Goal: Task Accomplishment & Management: Manage account settings

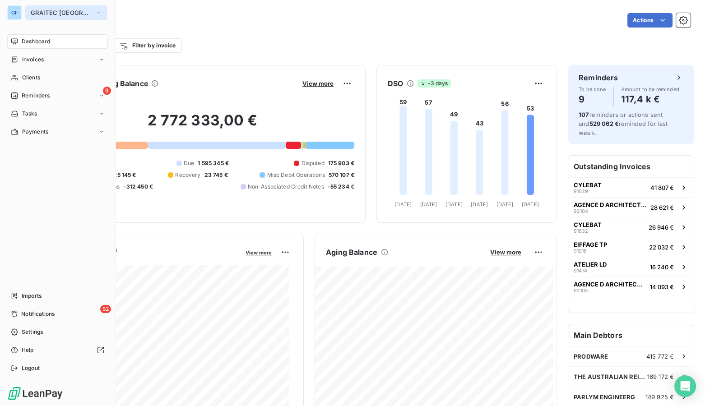
click at [46, 14] on span "GRAITEC [GEOGRAPHIC_DATA]" at bounding box center [61, 12] width 60 height 7
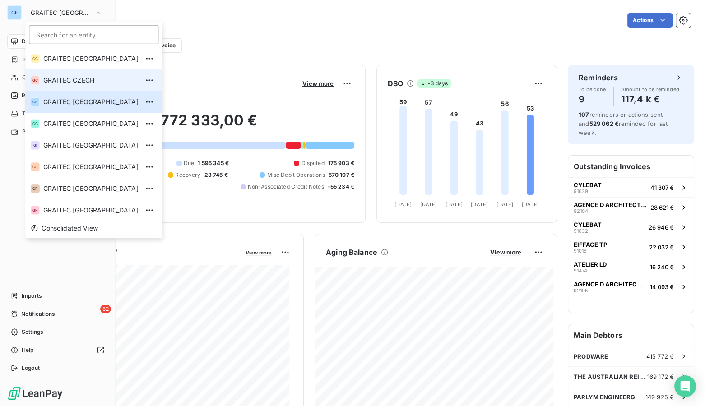
click at [88, 81] on span "GRAITEC CZECH" at bounding box center [90, 80] width 95 height 9
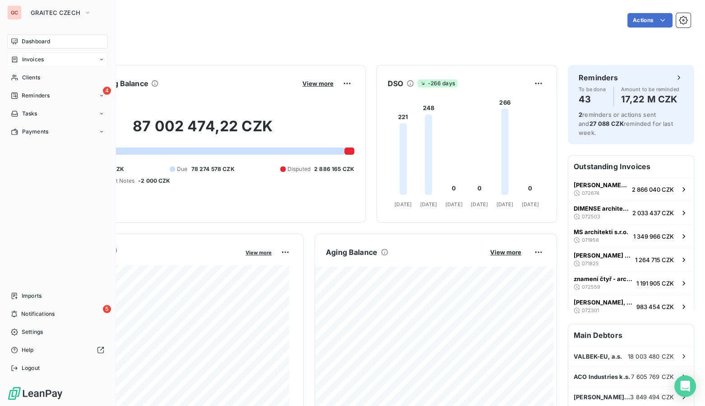
click at [31, 56] on span "Invoices" at bounding box center [33, 60] width 22 height 8
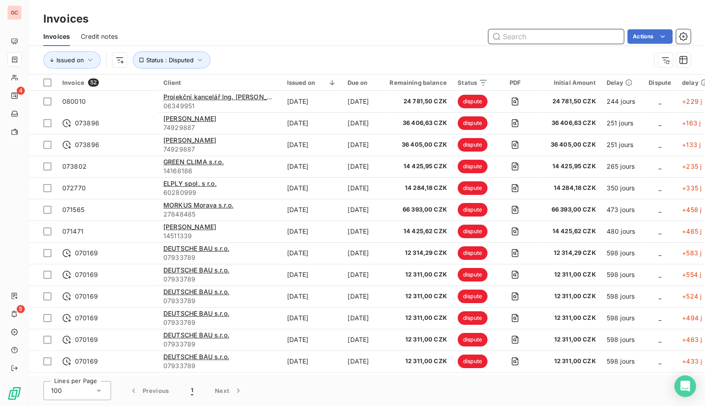
paste input "081289"
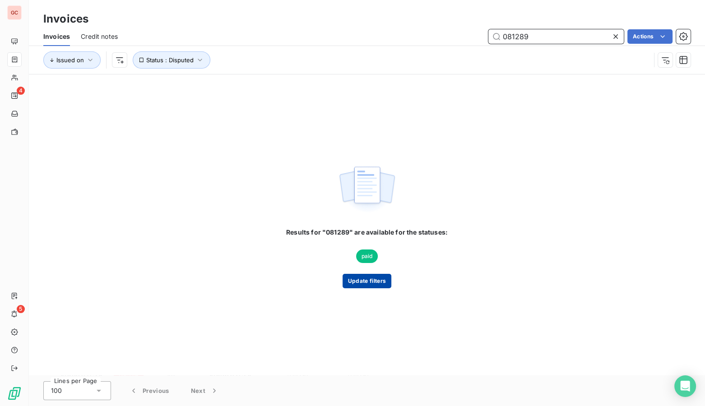
type input "081289"
click at [375, 285] on button "Update filters" at bounding box center [367, 281] width 49 height 14
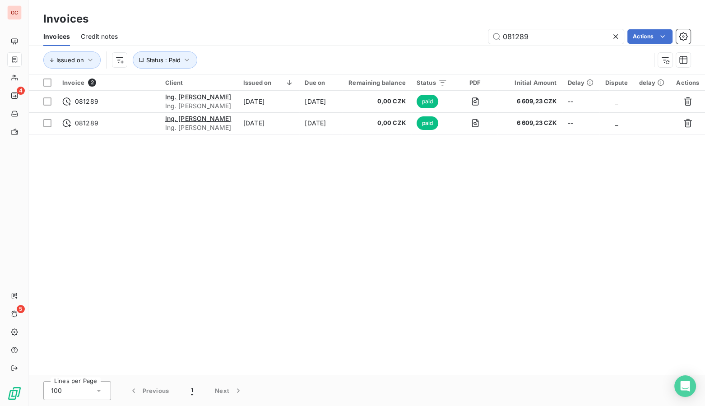
click at [615, 36] on icon at bounding box center [615, 36] width 9 height 9
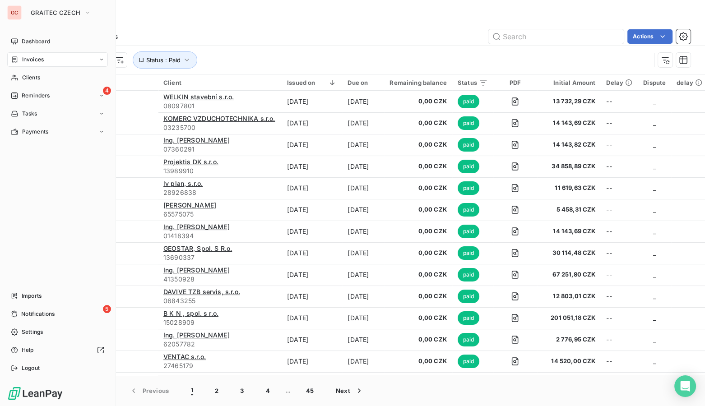
click at [32, 58] on span "Invoices" at bounding box center [33, 60] width 22 height 8
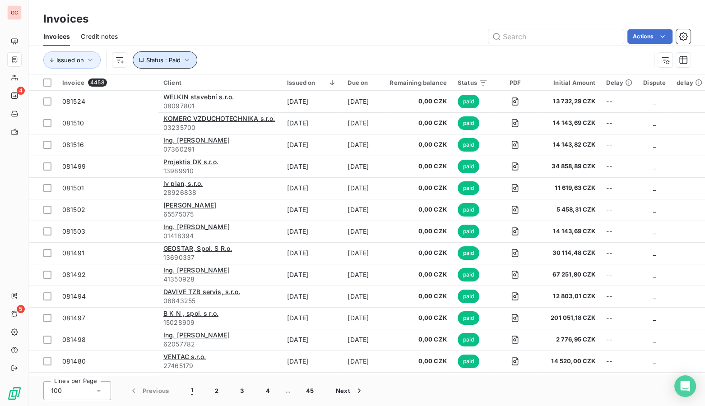
click at [186, 59] on icon "button" at bounding box center [186, 60] width 9 height 9
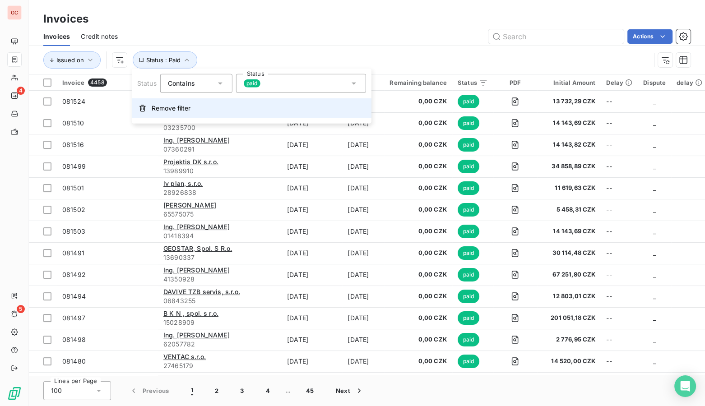
click at [161, 108] on span "Remove filter" at bounding box center [171, 108] width 39 height 9
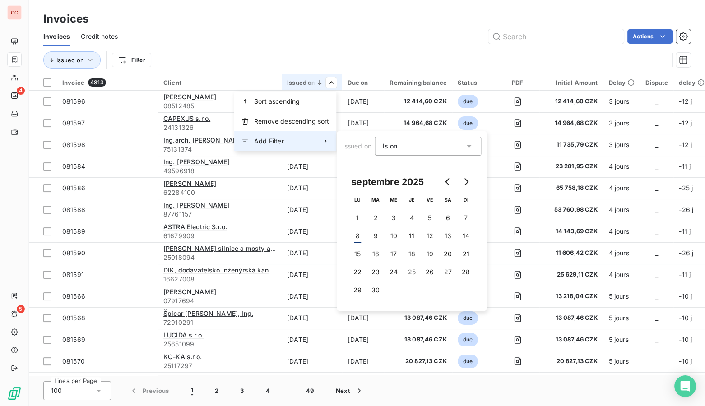
click at [278, 140] on span "Add Filter" at bounding box center [269, 141] width 30 height 9
click at [483, 143] on div "Issued on Is on eq septembre 2025 LU MA ME JE VE SA DI 1 2 3 4 5 6 7 8 9 10 11 …" at bounding box center [412, 221] width 150 height 180
click at [465, 146] on icon at bounding box center [468, 146] width 9 height 9
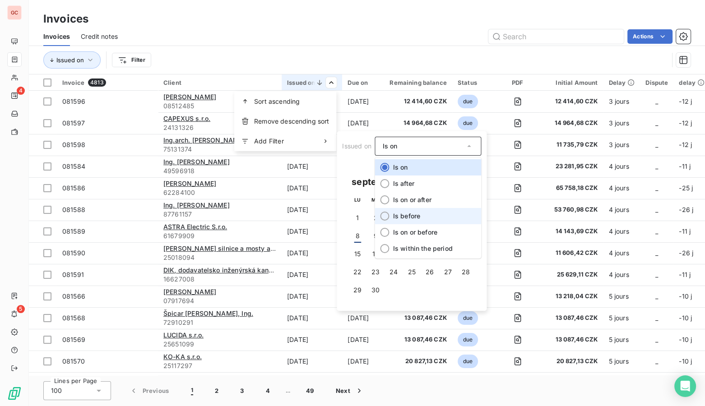
click at [385, 218] on div at bounding box center [385, 216] width 9 height 9
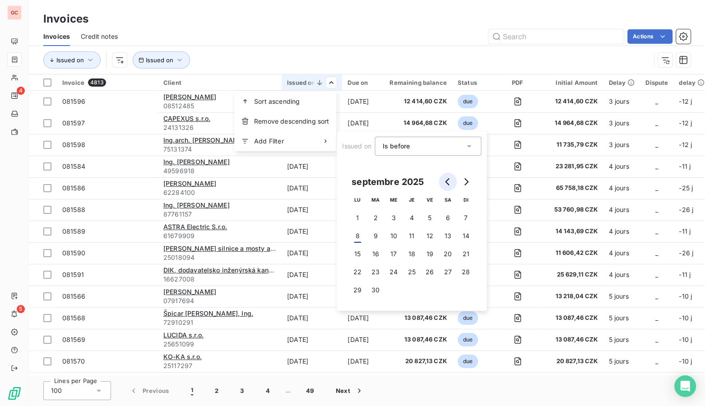
click at [446, 184] on icon "Go to previous month" at bounding box center [447, 181] width 7 height 7
click at [450, 181] on icon "Go to previous month" at bounding box center [447, 181] width 7 height 7
click at [404, 289] on button "31" at bounding box center [412, 290] width 18 height 18
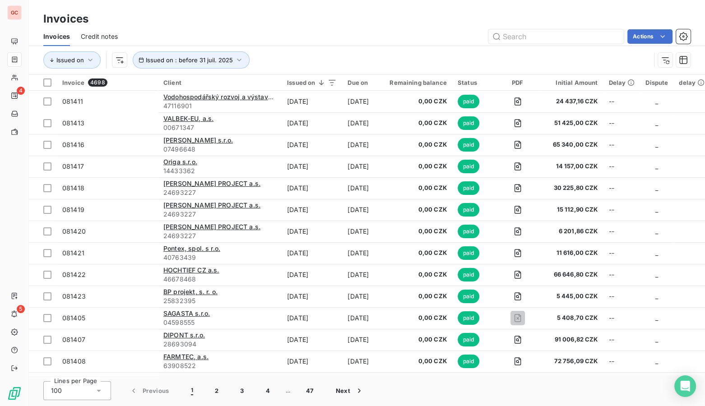
click at [374, 36] on html "GC 4 5 Invoices Invoices Credit notes Actions Issued on Issued on : before 31 j…" at bounding box center [352, 203] width 705 height 406
click at [488, 81] on html "GC 4 5 Invoices Invoices Credit notes Actions Issued on Issued on : before 31 j…" at bounding box center [352, 203] width 705 height 406
click at [399, 106] on div at bounding box center [428, 106] width 130 height 19
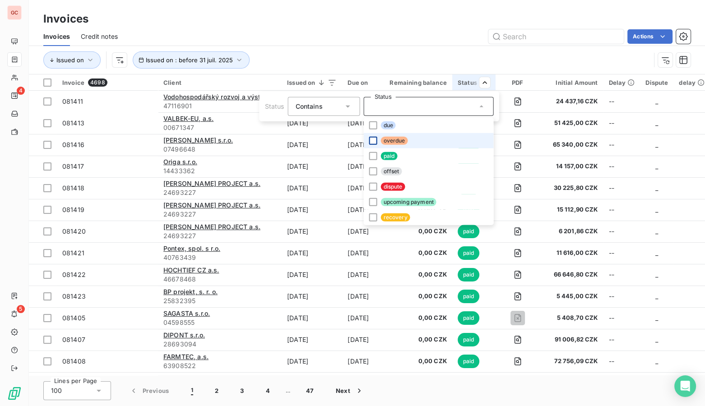
click at [372, 139] on div at bounding box center [373, 141] width 8 height 8
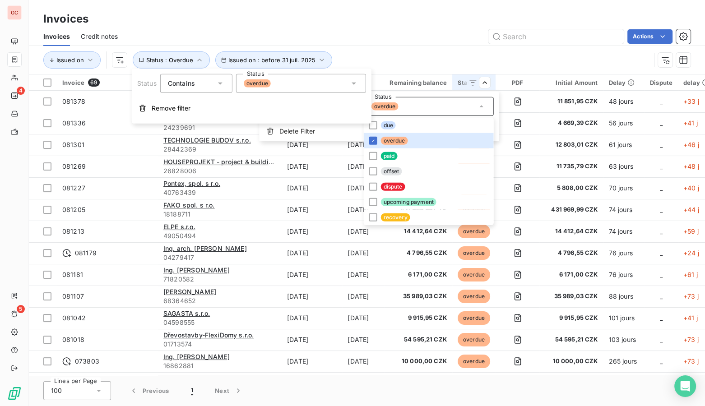
click at [411, 33] on html "GC 4 5 Invoices Invoices Credit notes Actions Issued on Issued on : before 31 j…" at bounding box center [352, 203] width 705 height 406
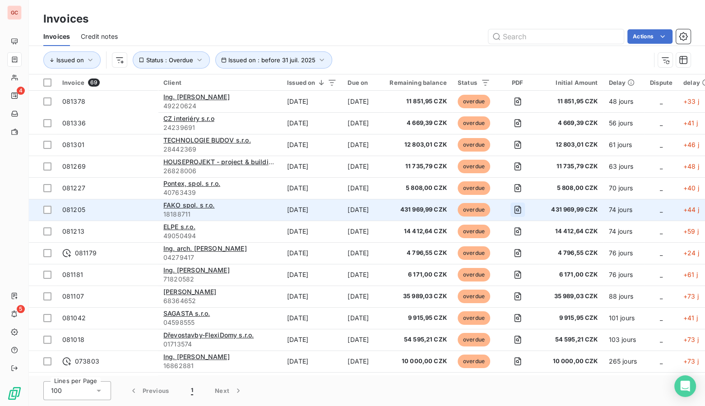
click at [522, 209] on icon "button" at bounding box center [517, 209] width 9 height 9
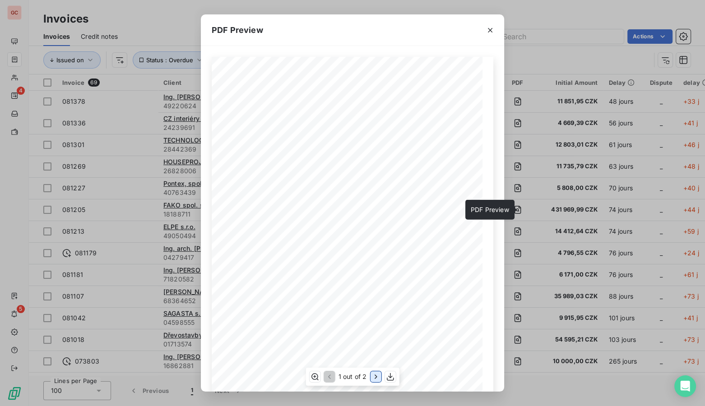
click at [373, 375] on icon "button" at bounding box center [375, 376] width 9 height 9
click at [150, 167] on div "PDF Preview Zbývá k úhradě v [GEOGRAPHIC_DATA]: 431,969.99 Celková částka v CZK…" at bounding box center [352, 203] width 705 height 406
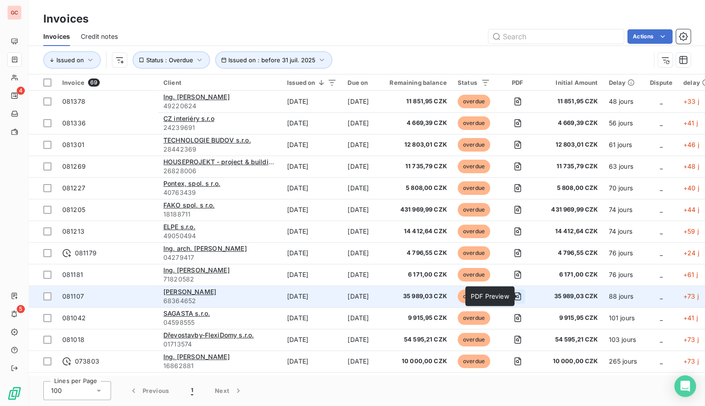
click at [521, 294] on icon "button" at bounding box center [517, 297] width 7 height 8
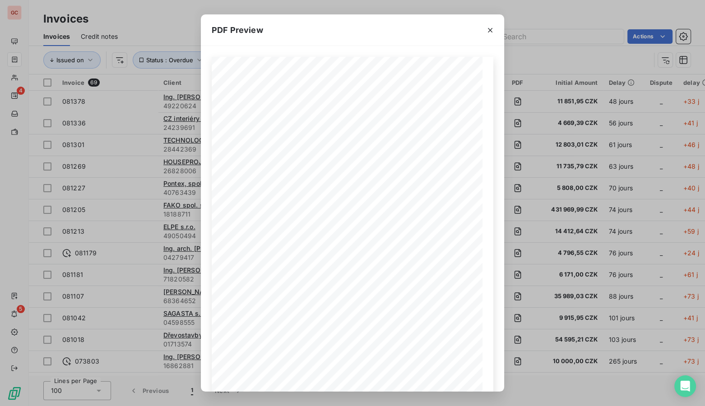
click at [139, 20] on div "PDF Preview Por. Množstv í Jednotka [PERSON_NAME] položky/Název položky Částka …" at bounding box center [352, 203] width 705 height 406
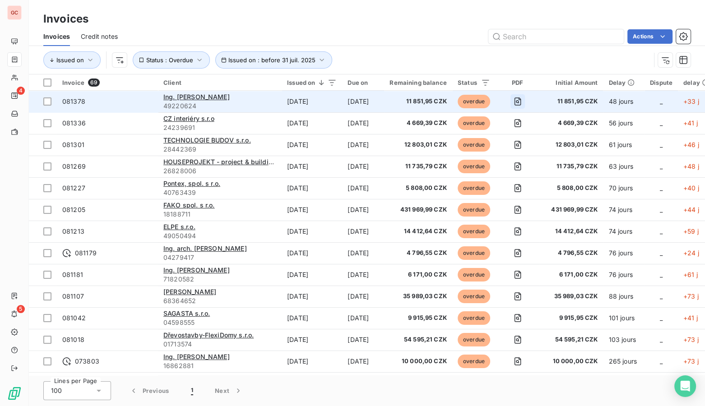
click at [522, 99] on icon "button" at bounding box center [517, 101] width 9 height 9
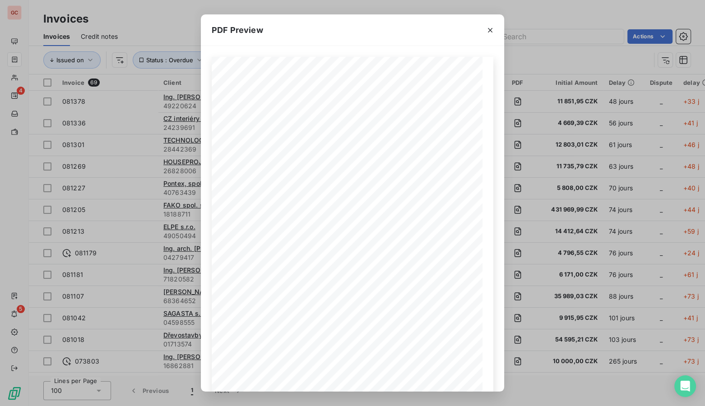
click at [169, 36] on div "PDF Preview Por. Množstv í Jednotka [PERSON_NAME] položky/Název položky Částka …" at bounding box center [352, 203] width 705 height 406
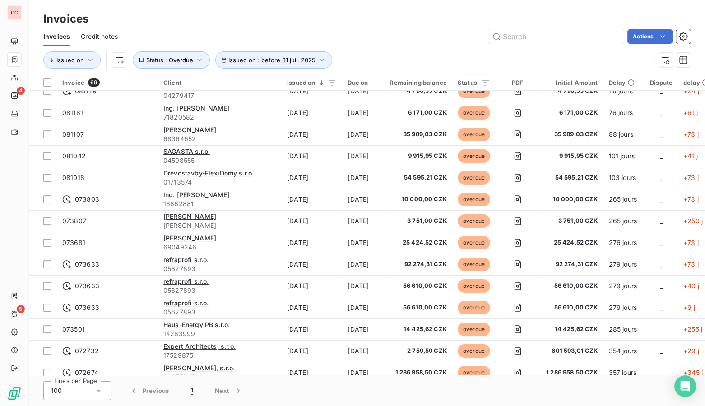
scroll to position [205, 0]
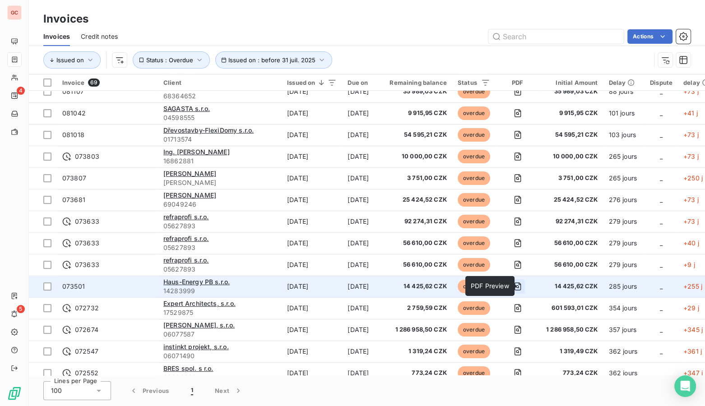
click at [522, 286] on icon "button" at bounding box center [517, 286] width 9 height 9
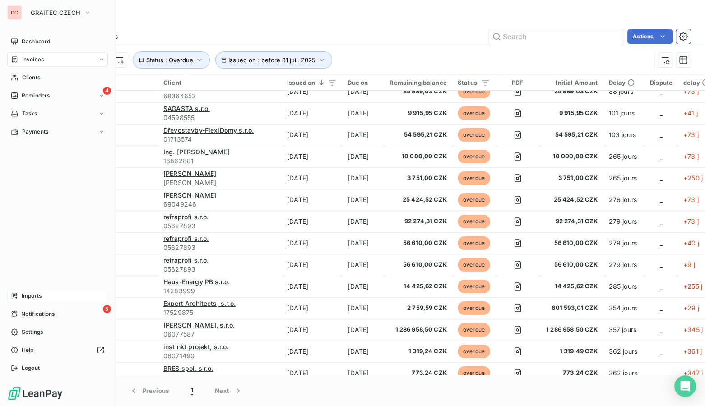
click at [36, 291] on div "Imports" at bounding box center [57, 296] width 101 height 14
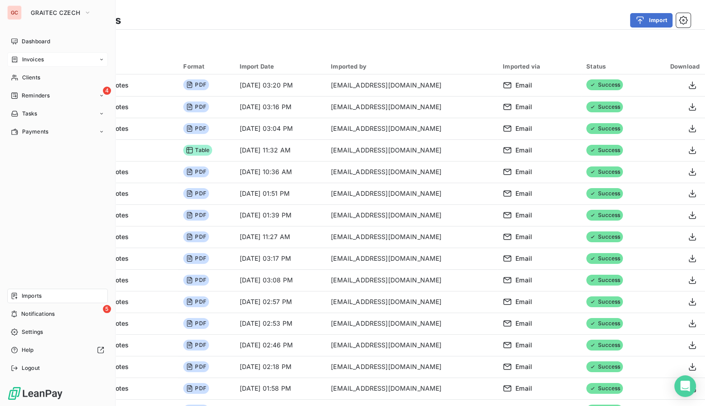
click at [33, 60] on span "Invoices" at bounding box center [33, 60] width 22 height 8
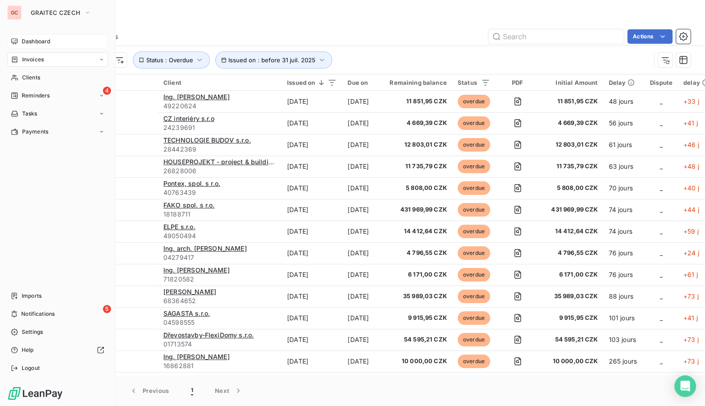
click at [29, 40] on span "Dashboard" at bounding box center [36, 41] width 28 height 8
